Goal: Task Accomplishment & Management: Manage account settings

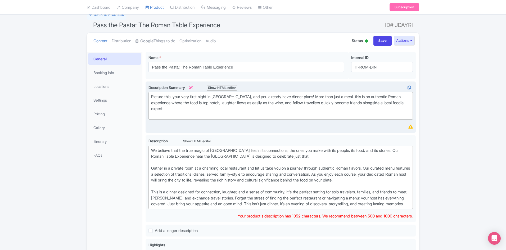
scroll to position [38, 0]
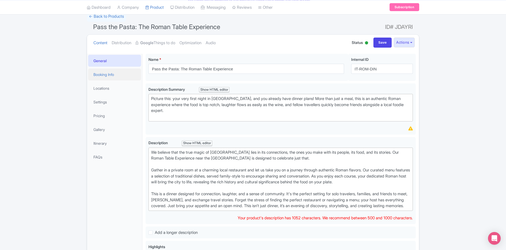
click at [129, 70] on link "Booking Info" at bounding box center [114, 75] width 53 height 12
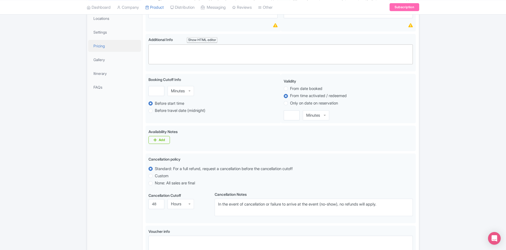
scroll to position [76, 0]
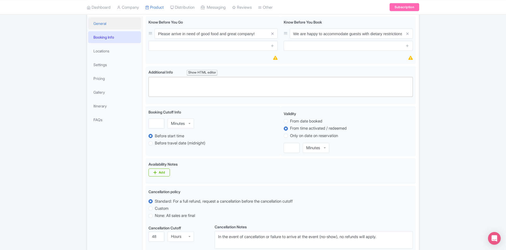
click at [110, 26] on link "General" at bounding box center [114, 23] width 53 height 12
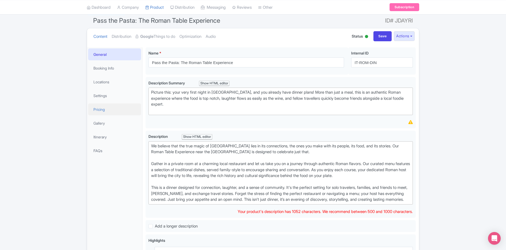
scroll to position [0, 0]
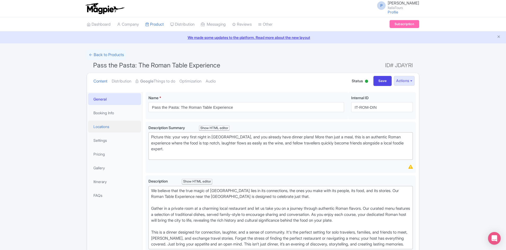
click at [109, 132] on link "Locations" at bounding box center [114, 127] width 53 height 12
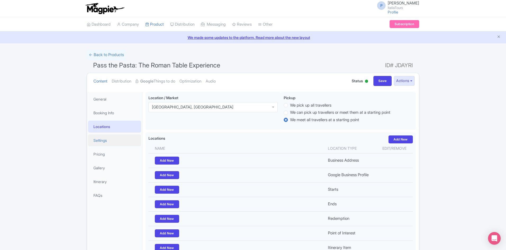
click at [109, 136] on link "Settings" at bounding box center [114, 140] width 53 height 12
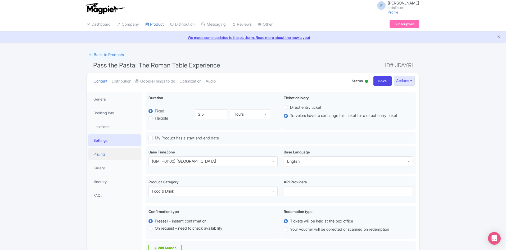
click at [120, 155] on link "Pricing" at bounding box center [114, 154] width 53 height 12
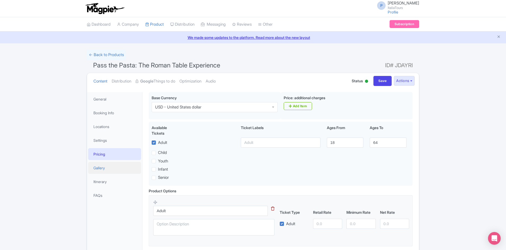
click at [120, 164] on link "Gallery" at bounding box center [114, 168] width 53 height 12
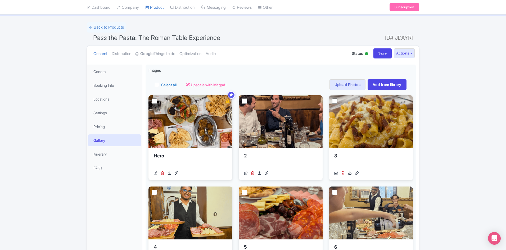
scroll to position [26, 0]
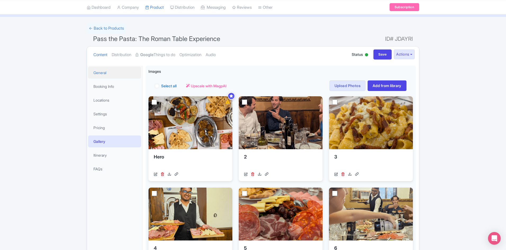
click at [117, 74] on link "General" at bounding box center [114, 73] width 53 height 12
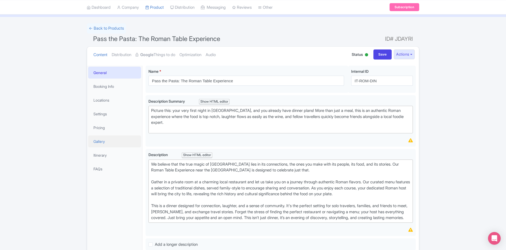
click at [107, 141] on link "Gallery" at bounding box center [114, 142] width 53 height 12
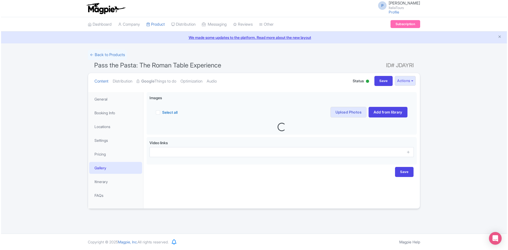
scroll to position [0, 0]
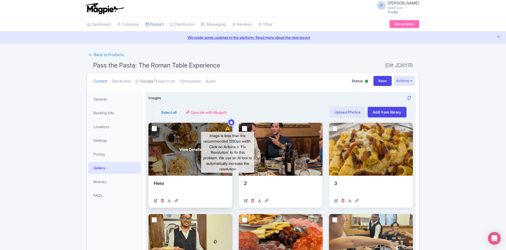
click at [228, 128] on icon at bounding box center [228, 129] width 4 height 4
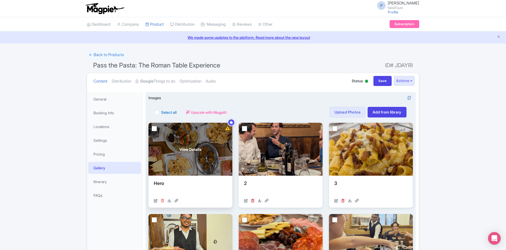
click at [163, 200] on icon at bounding box center [163, 201] width 4 height 4
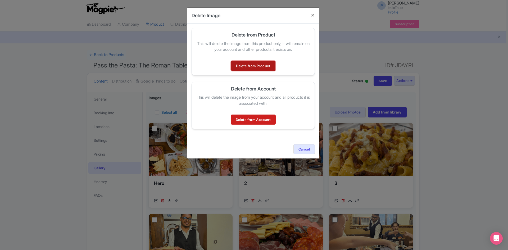
click at [253, 70] on link "Delete from Product" at bounding box center [253, 66] width 44 height 10
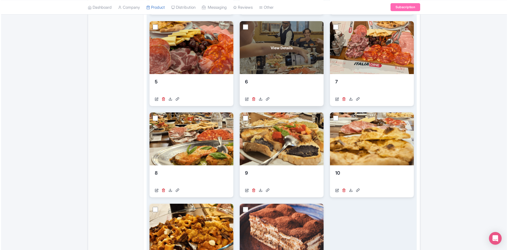
scroll to position [79, 0]
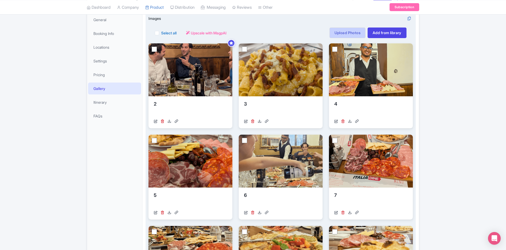
click at [351, 35] on link "Upload Photos" at bounding box center [348, 33] width 36 height 11
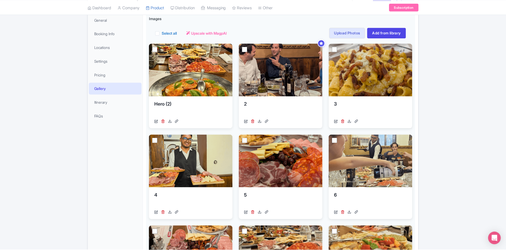
scroll to position [92, 0]
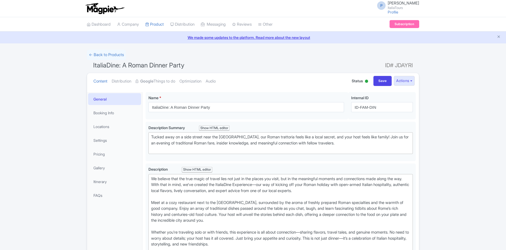
scroll to position [92, 0]
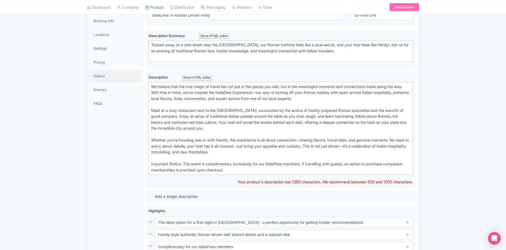
click at [122, 72] on link "Gallery" at bounding box center [114, 76] width 53 height 12
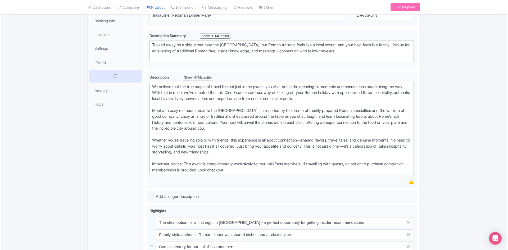
scroll to position [0, 0]
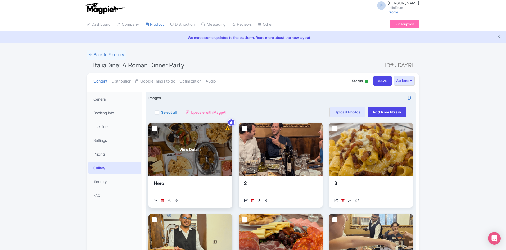
click at [153, 128] on input "checkbox" at bounding box center [154, 128] width 5 height 5
checkbox input "true"
click at [160, 201] on div "https://res.cloudinary.com/hfyvkoyi1/image/upload/v1756971063/Hero_rt5q6c.png" at bounding box center [190, 201] width 73 height 6
click at [164, 201] on icon at bounding box center [163, 201] width 4 height 4
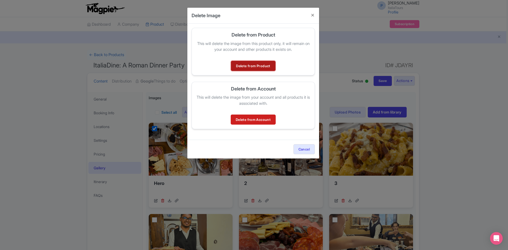
click at [246, 67] on link "Delete from Product" at bounding box center [253, 66] width 44 height 10
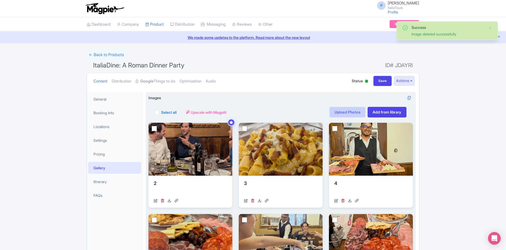
click at [350, 112] on link "Upload Photos" at bounding box center [348, 112] width 36 height 11
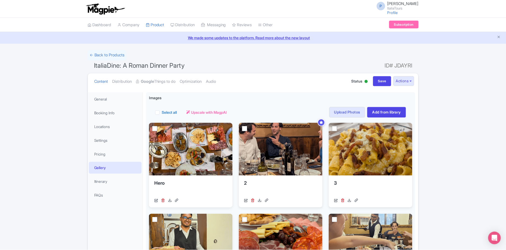
scroll to position [92, 0]
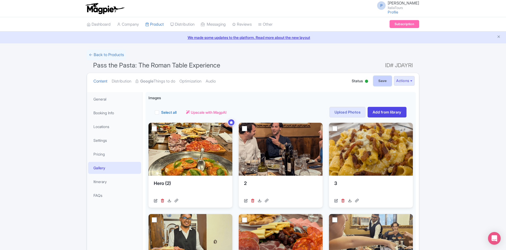
click at [380, 80] on input "Save" at bounding box center [383, 81] width 19 height 10
type input "Saving..."
click at [101, 97] on link "General" at bounding box center [114, 99] width 53 height 12
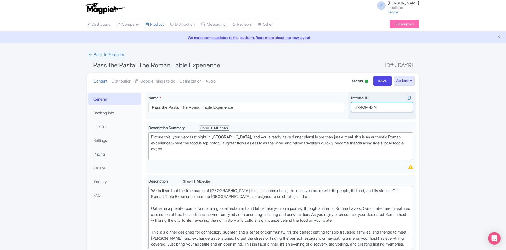
click at [366, 107] on input "IT-ROM-DIN" at bounding box center [382, 107] width 62 height 10
click at [115, 107] on link "Booking Info" at bounding box center [114, 113] width 53 height 12
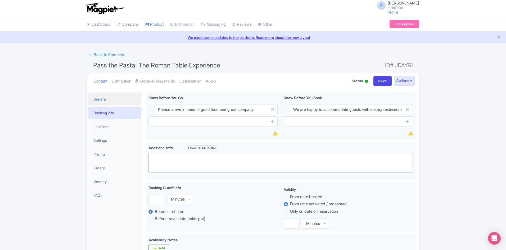
click at [108, 96] on link "General" at bounding box center [114, 99] width 53 height 12
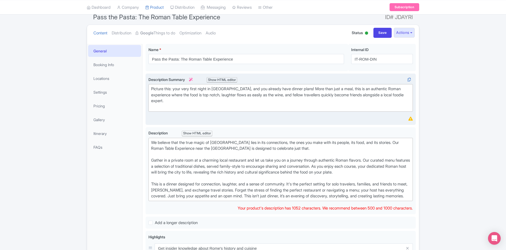
scroll to position [53, 0]
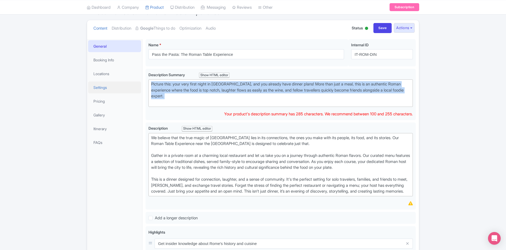
drag, startPoint x: 154, startPoint y: 90, endPoint x: 140, endPoint y: 82, distance: 16.4
click at [140, 82] on div "General Booking Info Locations Settings Pricing Gallery Itinerary FAQs Pass the…" at bounding box center [253, 225] width 332 height 379
type trix-editor "<div>Picture this: your very first night in Rome, and you already have dinner p…"
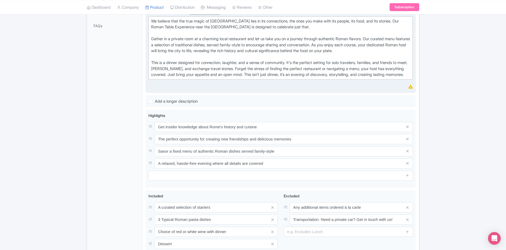
scroll to position [167, 0]
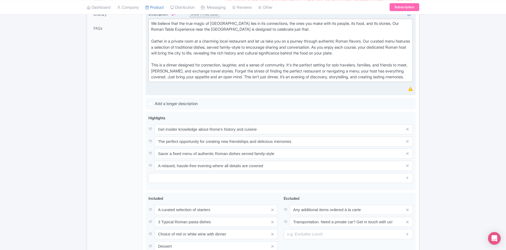
click at [212, 80] on div "We believe that the true magic of Rome lies in its connections, the ones you ma…" at bounding box center [280, 51] width 259 height 60
type trix-editor "<div>We believe that the true magic of Rome lies in its connections, the ones y…"
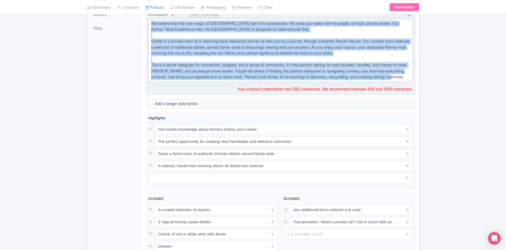
copy div "We believe that the true magic of Rome lies in its connections, the ones you ma…"
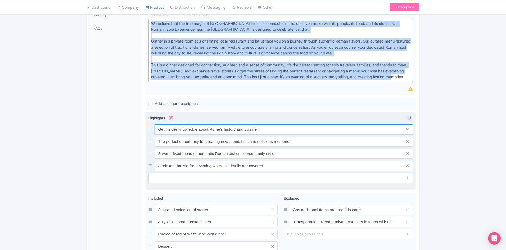
click at [176, 133] on input "Get insider knowledge about Rome's history and cuisine" at bounding box center [284, 129] width 258 height 10
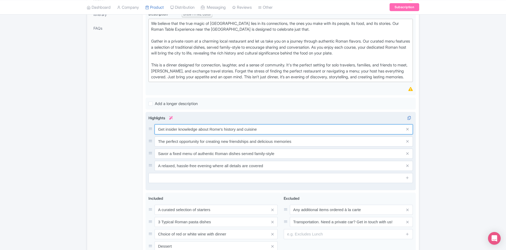
click at [176, 133] on input "Get insider knowledge about Rome's history and cuisine" at bounding box center [284, 129] width 258 height 10
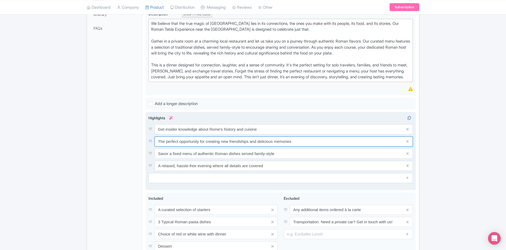
click at [167, 147] on input "The perfect opportunity for creating new friendships and delicious memories" at bounding box center [284, 142] width 258 height 10
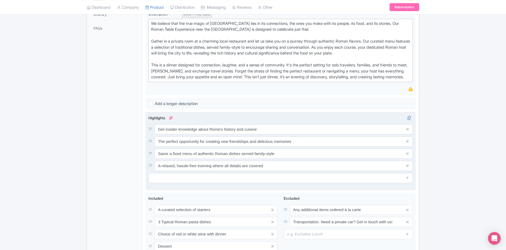
click at [172, 166] on div "Get insider knowledge about Rome's history and cuisine The perfect opportunity …" at bounding box center [281, 147] width 264 height 47
click at [173, 159] on input "Savor a fixed menu of authentic Roman dishes served family-style" at bounding box center [284, 154] width 258 height 10
click at [172, 171] on input "A relaxed, hassle-free evening where all details are covered" at bounding box center [284, 166] width 258 height 10
click at [60, 244] on div "Success Product updated successfully ← Back to Products Pass the Pasta: The Rom…" at bounding box center [253, 91] width 506 height 419
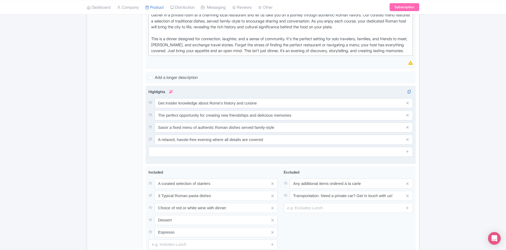
scroll to position [61, 0]
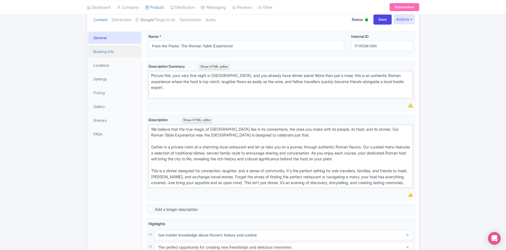
click at [127, 51] on link "Booking Info" at bounding box center [114, 52] width 53 height 12
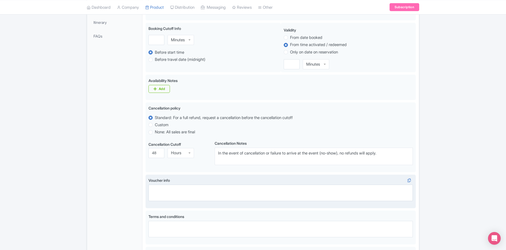
scroll to position [167, 0]
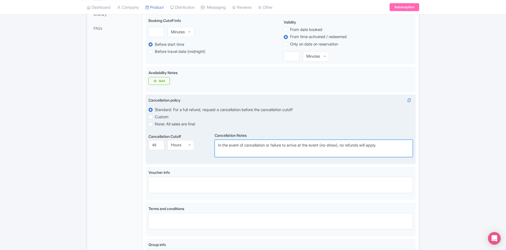
drag, startPoint x: 389, startPoint y: 145, endPoint x: 189, endPoint y: 144, distance: 200.4
click at [189, 144] on div "Cancellation Cutoff i 48 Hours Hours Cancellation Notes i In the event of cance…" at bounding box center [281, 145] width 264 height 26
paste textarea "Tours will be refunded if cancelled more than 48 hours before the tour start ti…"
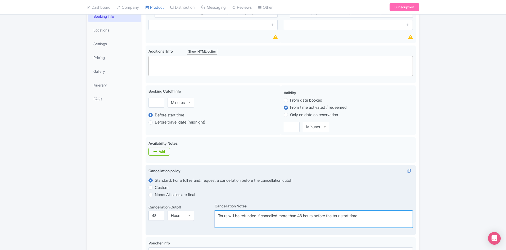
scroll to position [141, 0]
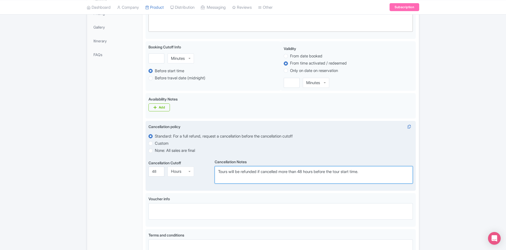
drag, startPoint x: 227, startPoint y: 169, endPoint x: 222, endPoint y: 170, distance: 5.8
click at [222, 170] on textarea "In the event of cancellation or failure to arrive at the event (no-show), no re…" at bounding box center [314, 174] width 198 height 17
click at [260, 172] on textarea "In the event of cancellation or failure to arrive at the event (no-show), no re…" at bounding box center [314, 174] width 198 height 17
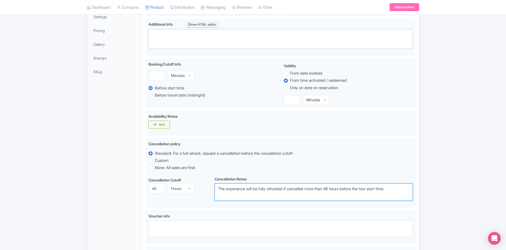
scroll to position [114, 0]
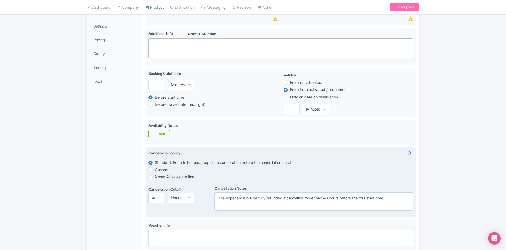
drag, startPoint x: 377, startPoint y: 198, endPoint x: 369, endPoint y: 199, distance: 7.4
click at [369, 199] on textarea "In the event of cancellation or failure to arrive at the event (no-show), no re…" at bounding box center [314, 201] width 198 height 17
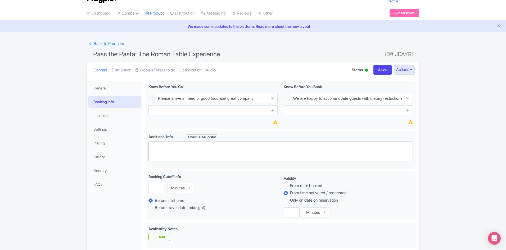
scroll to position [0, 0]
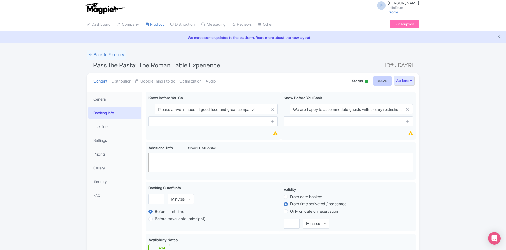
type textarea "The experience will be fully refunded if cancelled more than 48 hours before th…"
click at [385, 81] on input "Save" at bounding box center [383, 81] width 19 height 10
type input "Saving..."
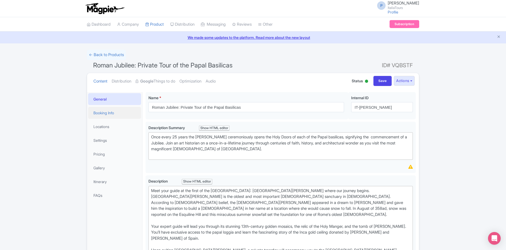
click at [111, 116] on link "Booking Info" at bounding box center [114, 113] width 53 height 12
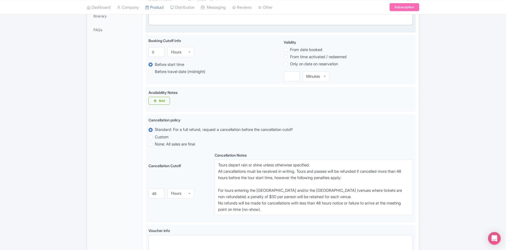
scroll to position [238, 0]
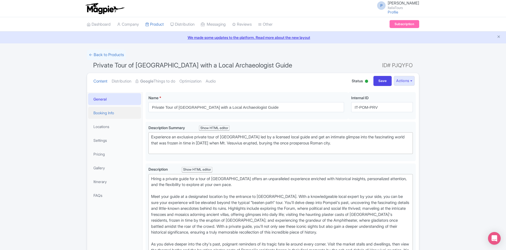
scroll to position [92, 0]
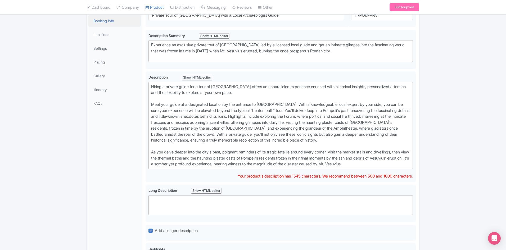
click at [119, 22] on link "Booking Info" at bounding box center [114, 21] width 53 height 12
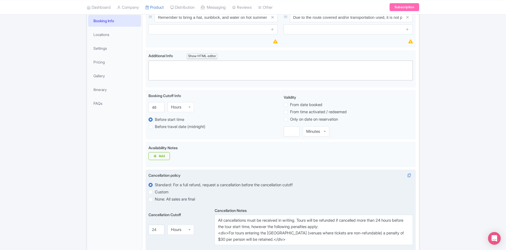
scroll to position [172, 0]
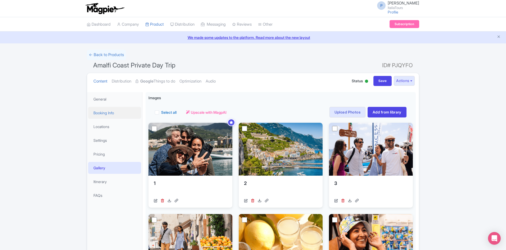
click at [119, 108] on link "Booking Info" at bounding box center [114, 113] width 53 height 12
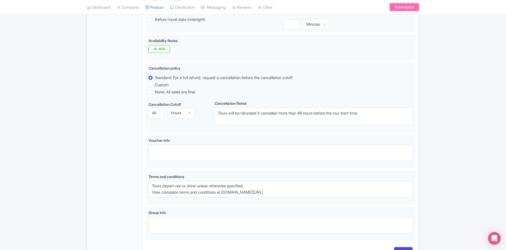
scroll to position [212, 0]
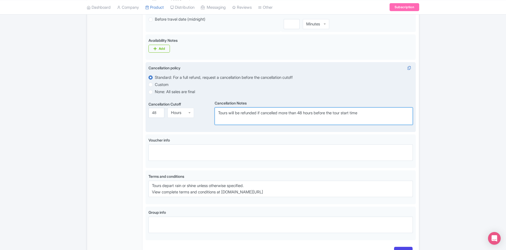
click at [268, 116] on textarea "Tours will be refunded if cancelled more than 48 hours before the tour start ti…" at bounding box center [314, 115] width 198 height 17
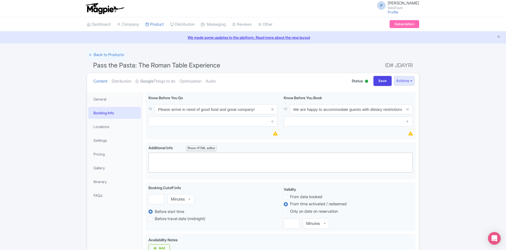
scroll to position [92, 0]
